Goal: Task Accomplishment & Management: Complete application form

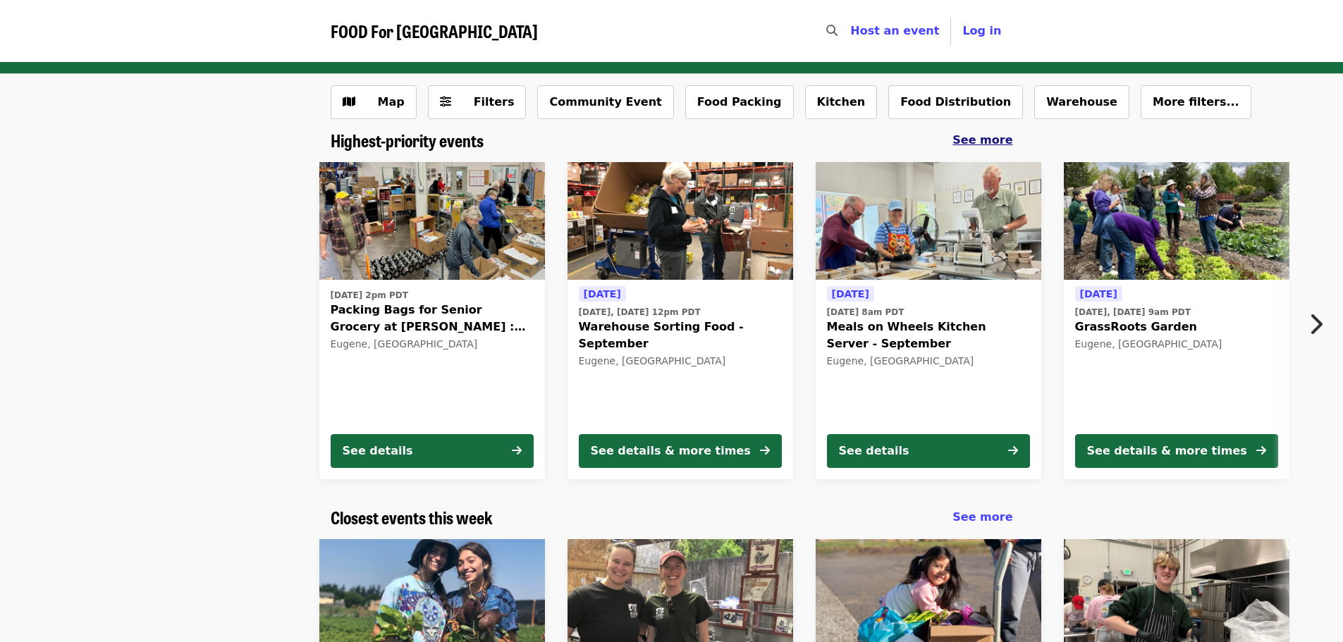
click at [979, 137] on span "See more" at bounding box center [982, 139] width 60 height 13
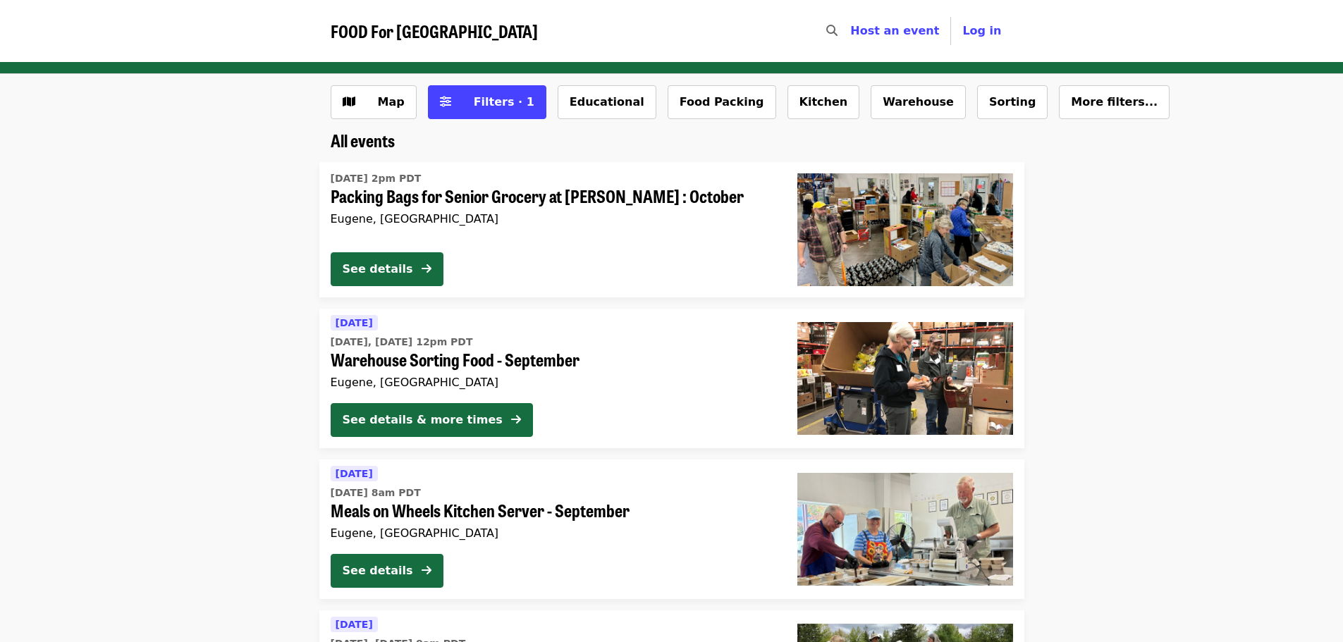
click at [903, 40] on div "Host an event Host" at bounding box center [895, 31] width 112 height 28
click at [905, 31] on span "Host an event" at bounding box center [894, 30] width 89 height 13
